Goal: Communication & Community: Answer question/provide support

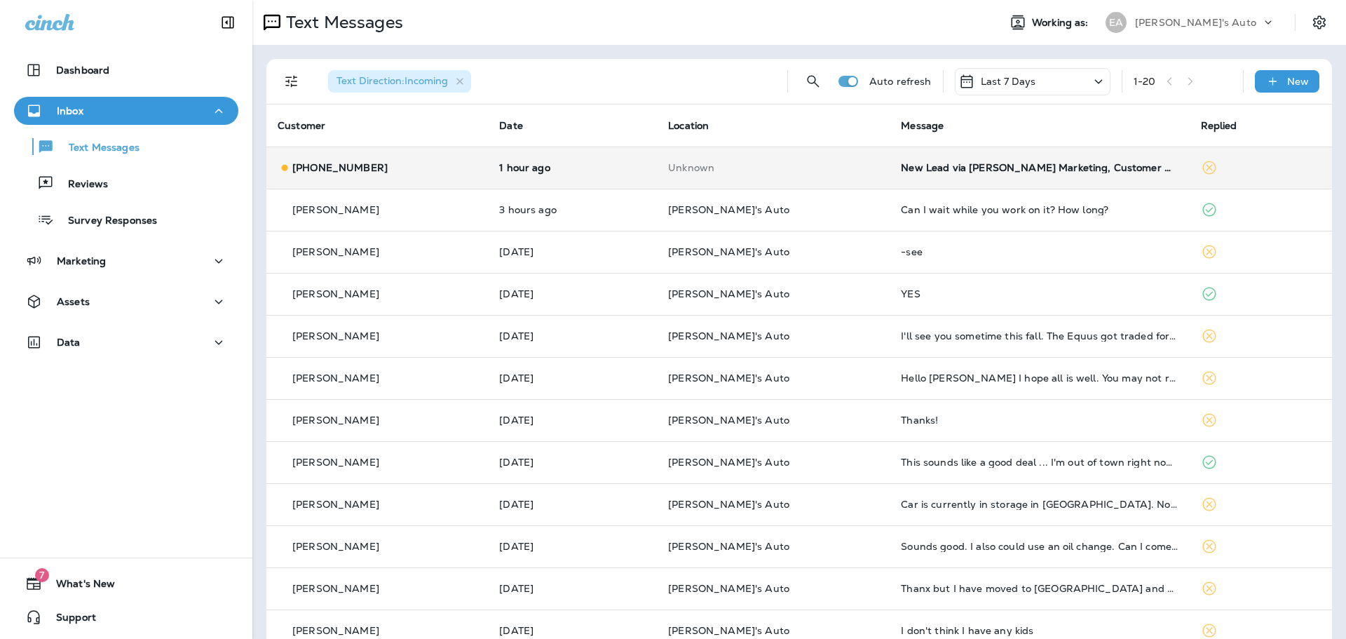
click at [901, 170] on div "New Lead via [PERSON_NAME] Marketing, Customer Name: [PERSON_NAME], Contact inf…" at bounding box center [1039, 167] width 277 height 11
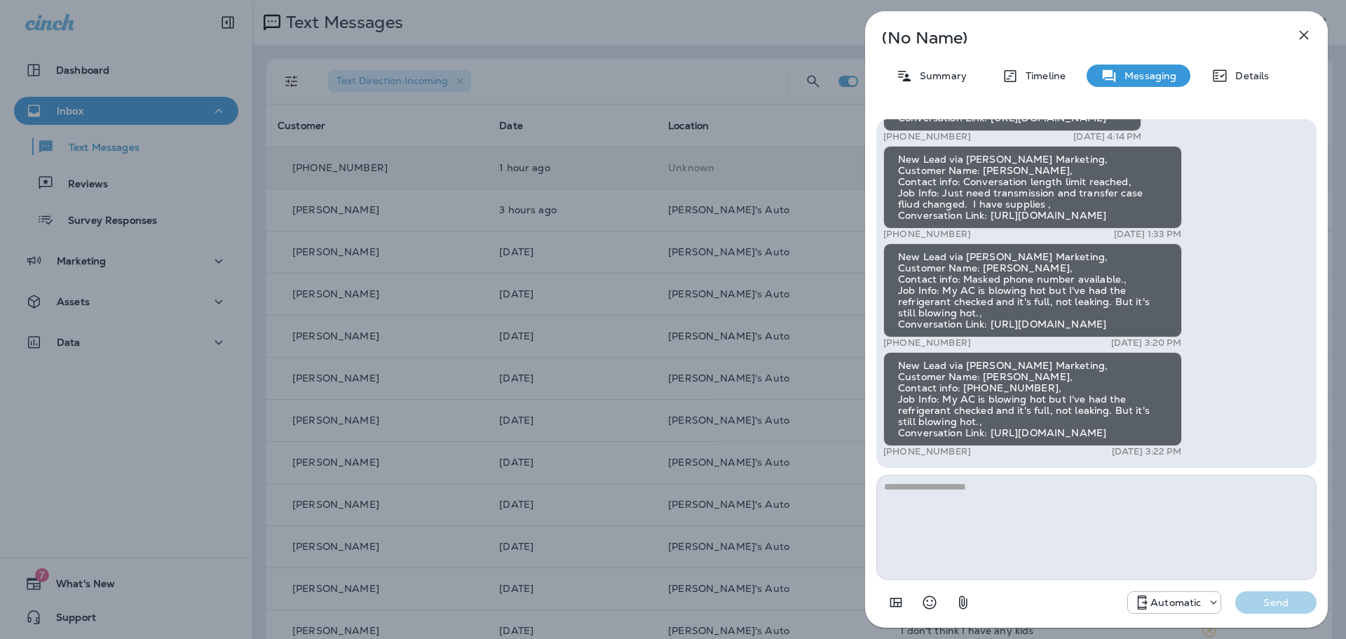
drag, startPoint x: 1221, startPoint y: 433, endPoint x: 899, endPoint y: 428, distance: 321.8
copy div "[URL][DOMAIN_NAME]"
click at [1307, 35] on icon "button" at bounding box center [1304, 35] width 17 height 17
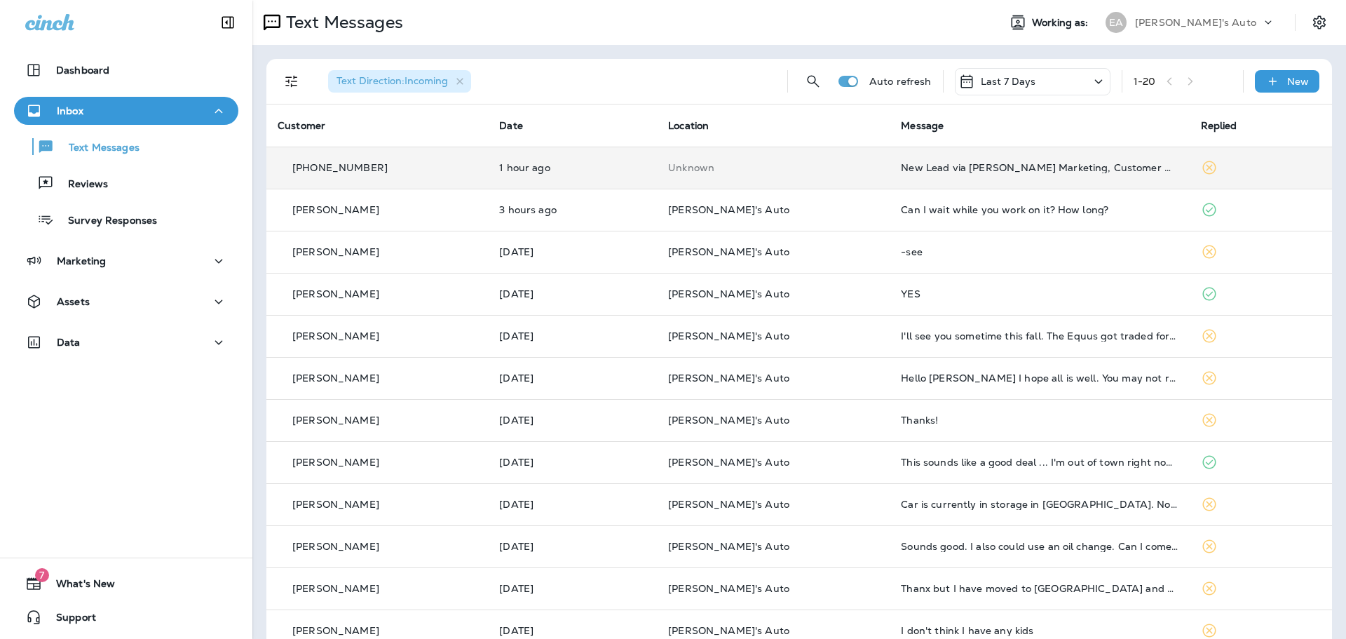
click at [97, 112] on div "Inbox" at bounding box center [126, 111] width 202 height 18
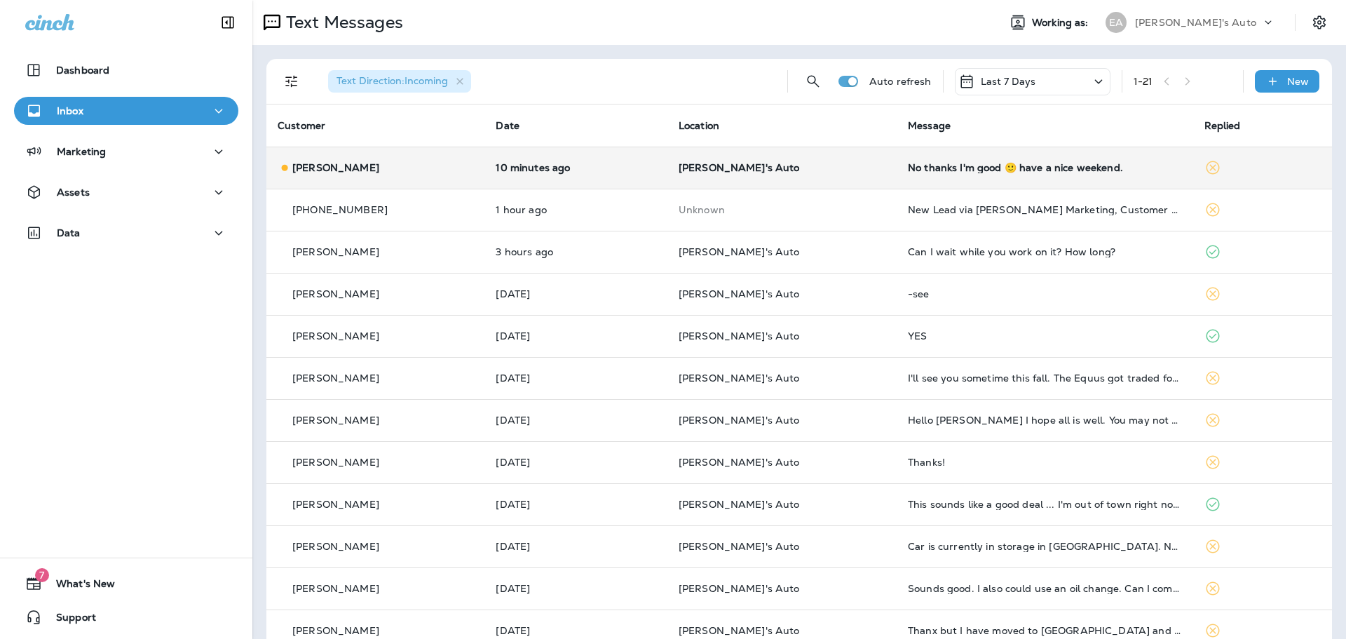
click at [958, 177] on td "No thanks I'm good 🙂 have a nice weekend." at bounding box center [1045, 168] width 296 height 42
